Goal: Find specific page/section

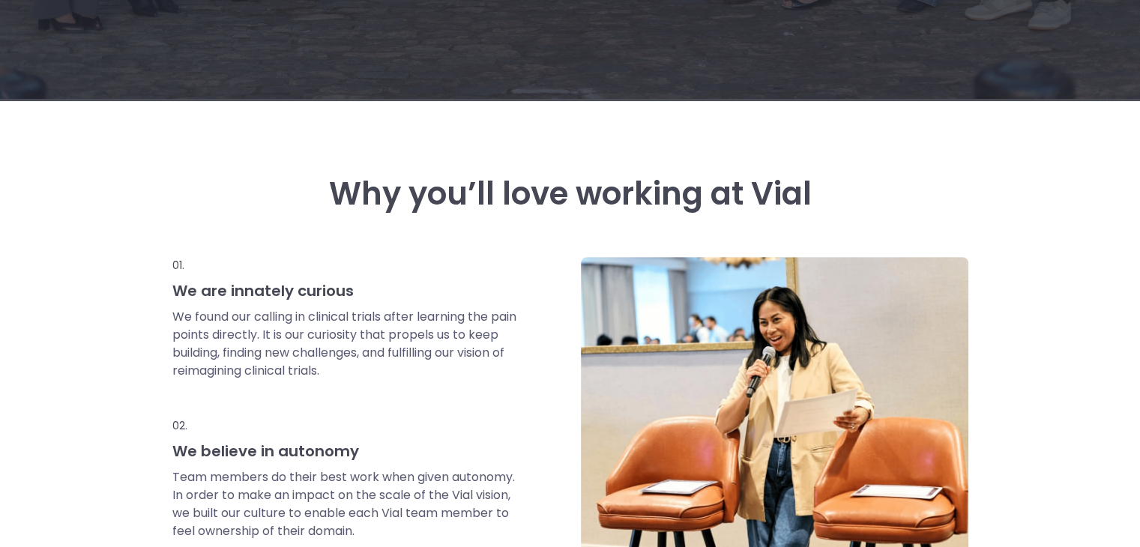
scroll to position [366, 0]
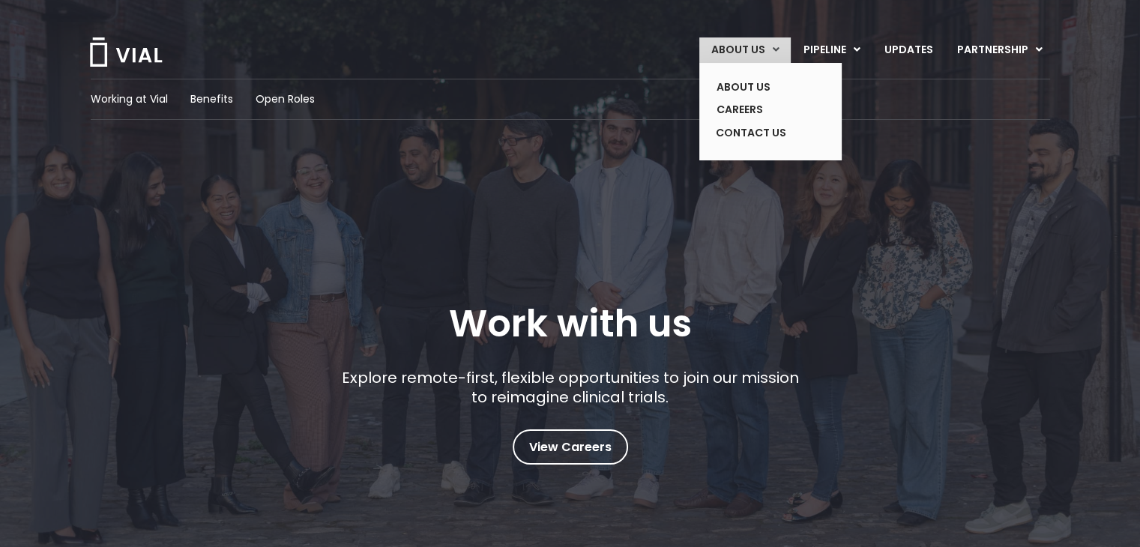
click at [747, 46] on link "ABOUT US" at bounding box center [744, 49] width 91 height 25
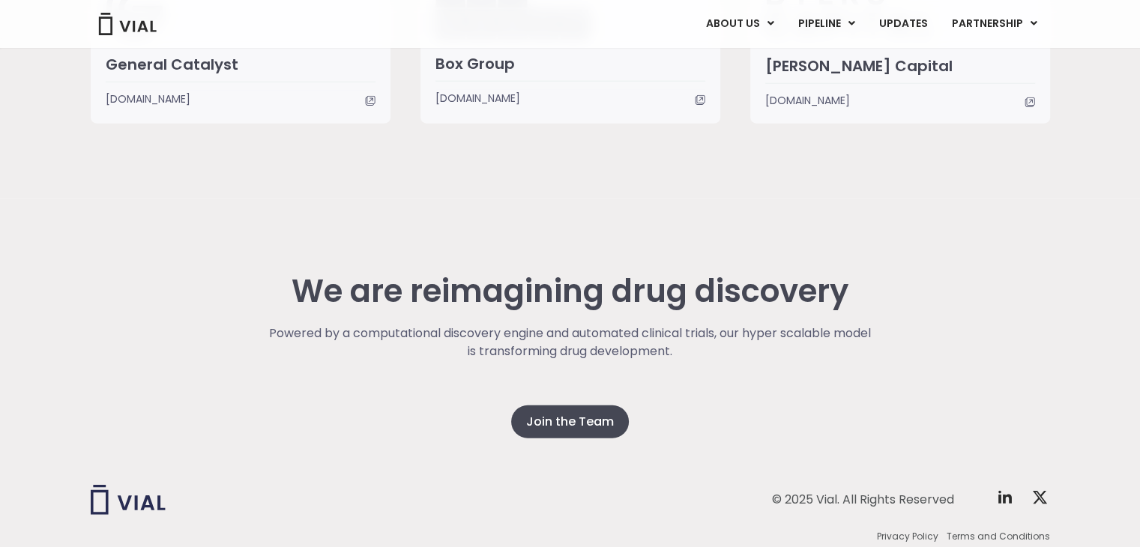
scroll to position [3716, 0]
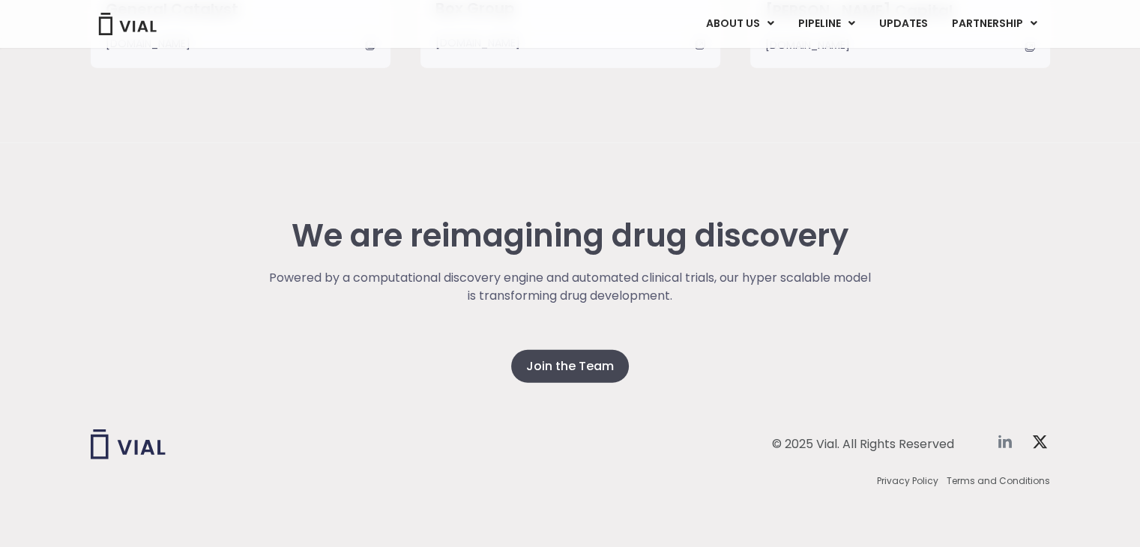
click at [1001, 439] on icon at bounding box center [1005, 442] width 18 height 18
